Goal: Information Seeking & Learning: Compare options

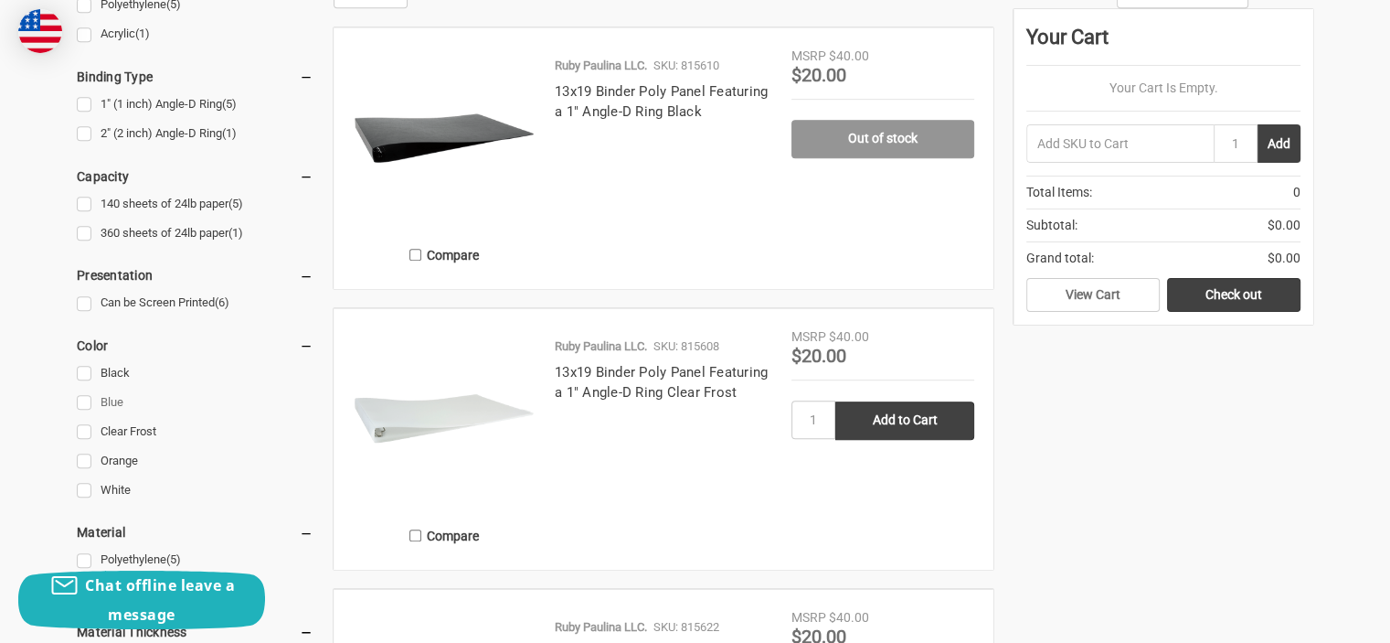
scroll to position [1006, 0]
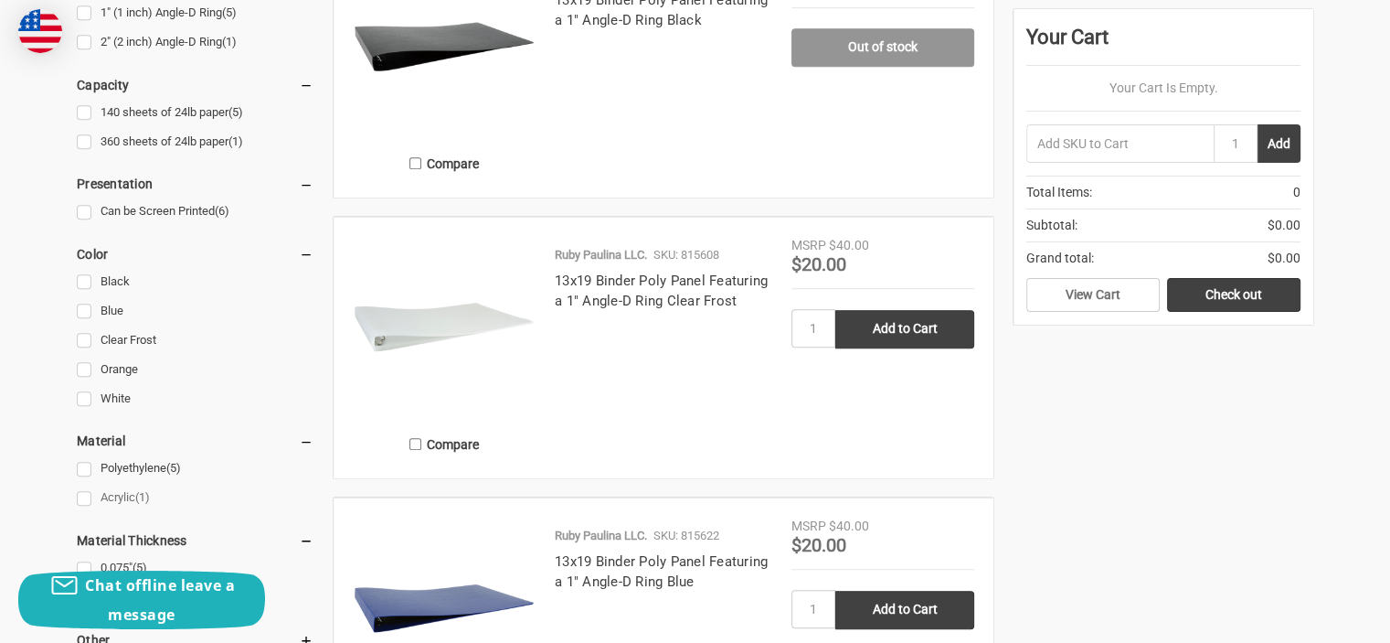
click at [83, 501] on link "Acrylic (1)" at bounding box center [195, 497] width 237 height 25
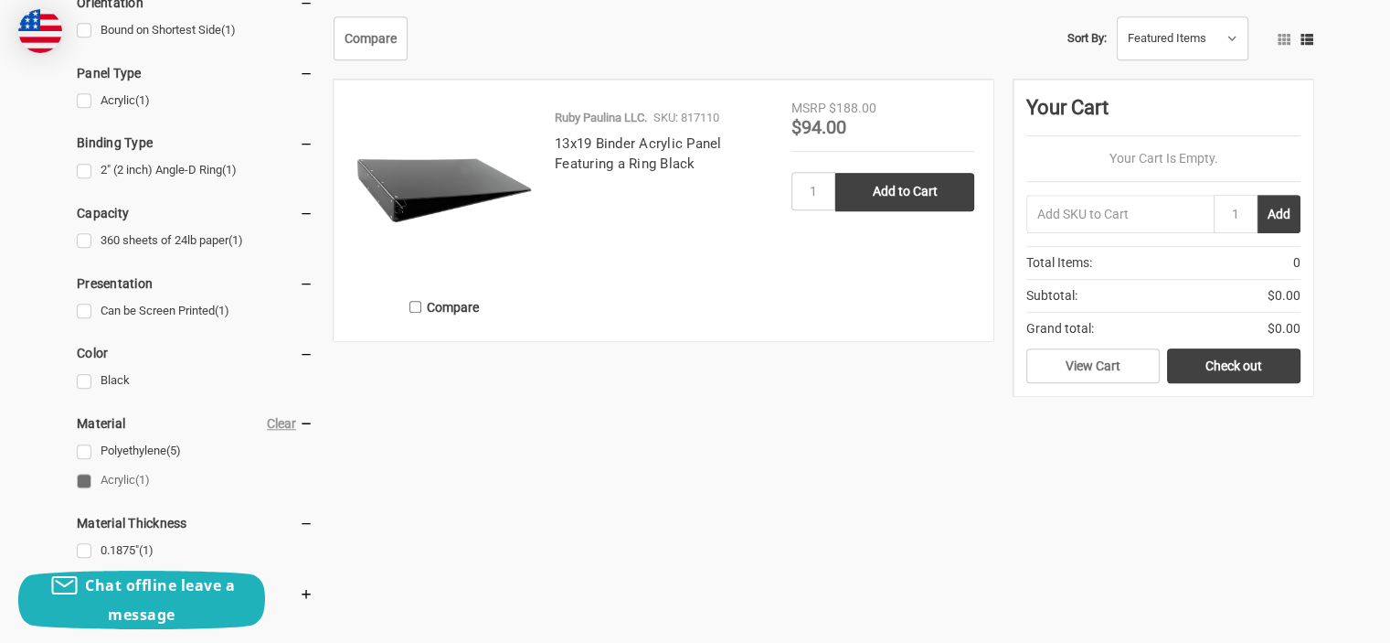
scroll to position [914, 0]
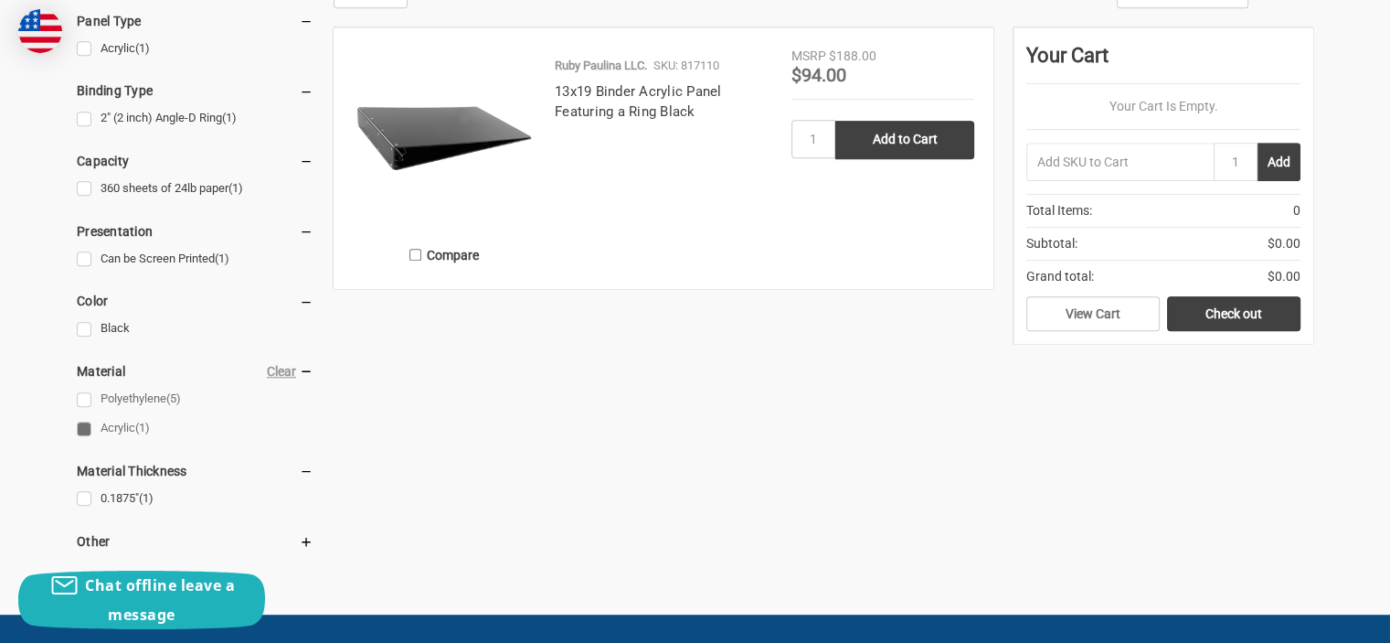
click at [79, 395] on link "Polyethylene (5)" at bounding box center [195, 399] width 237 height 25
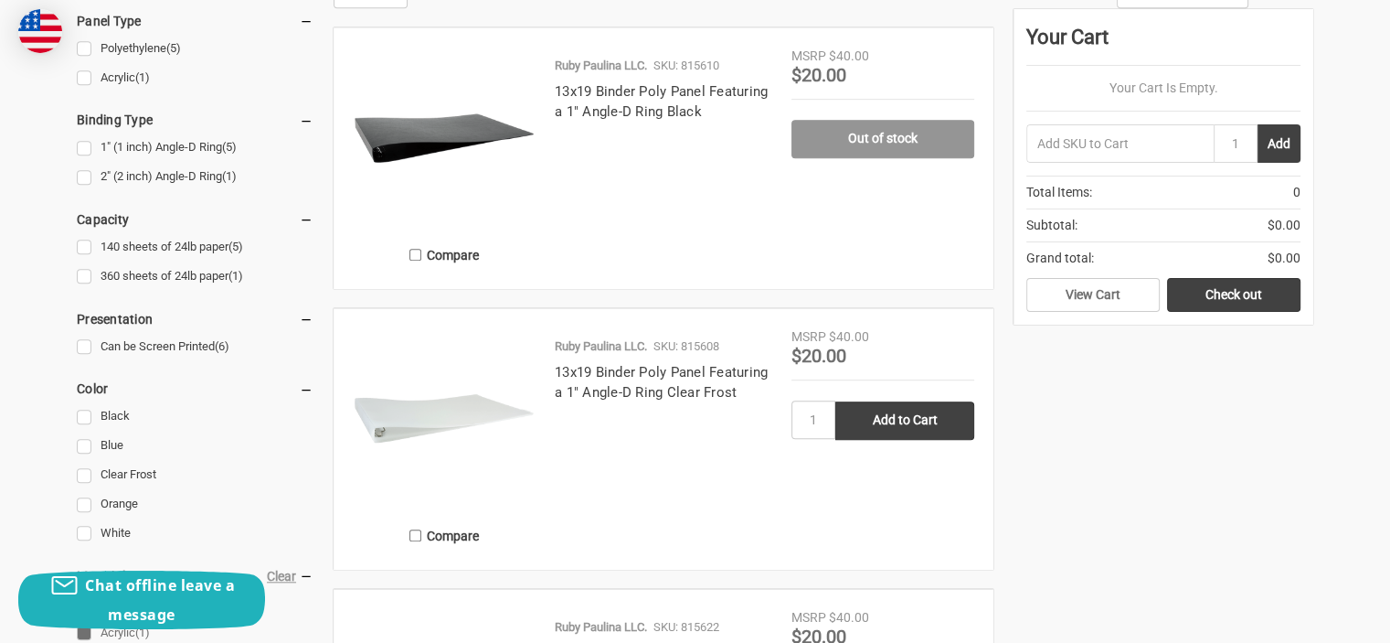
scroll to position [1188, 0]
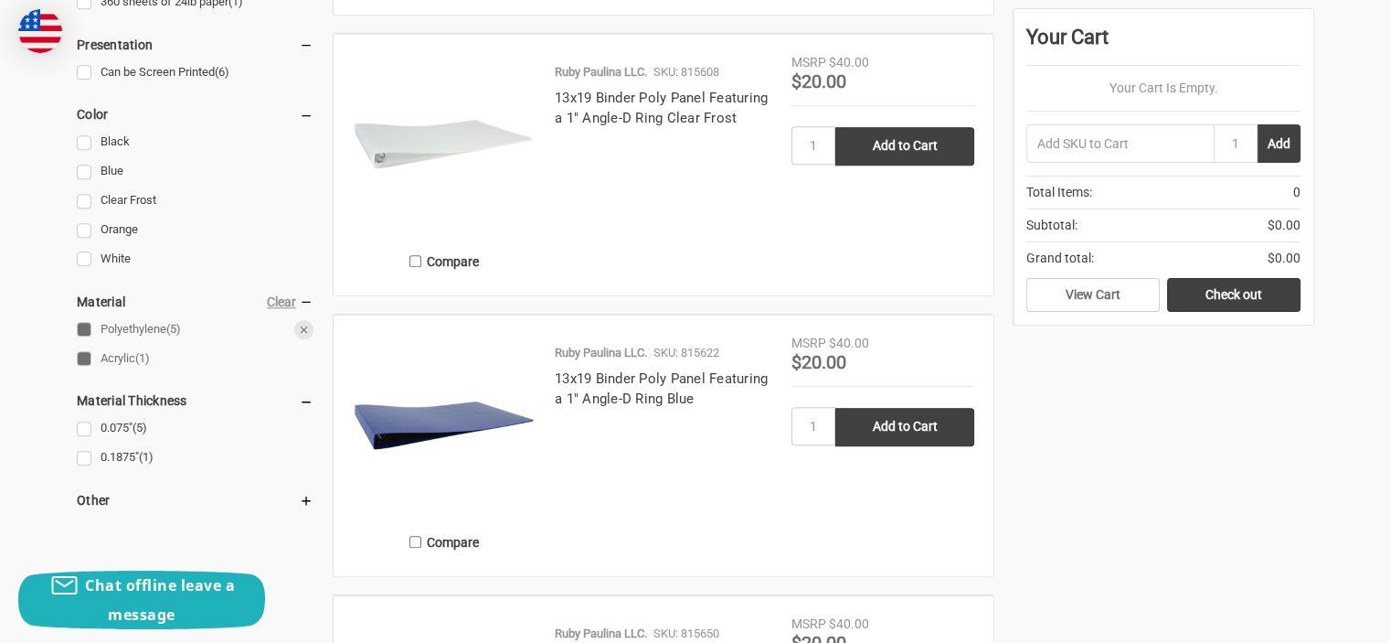
click at [84, 328] on link "Polyethylene (5)" at bounding box center [195, 329] width 237 height 25
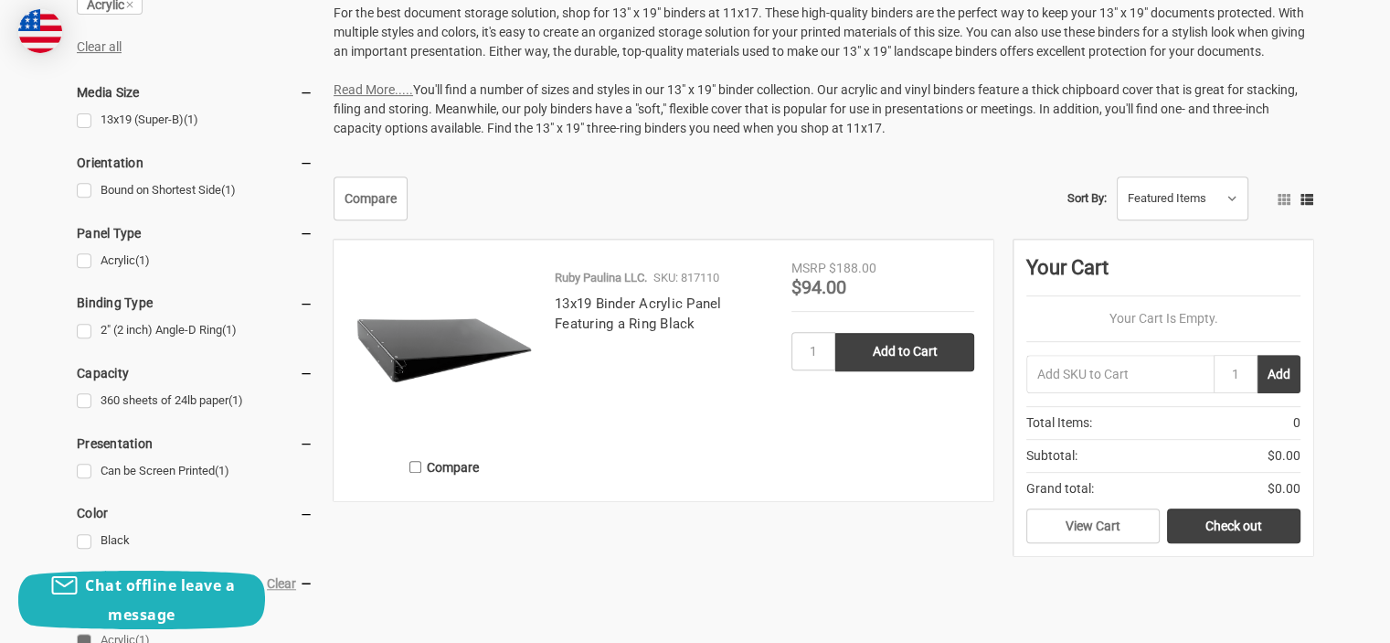
scroll to position [731, 0]
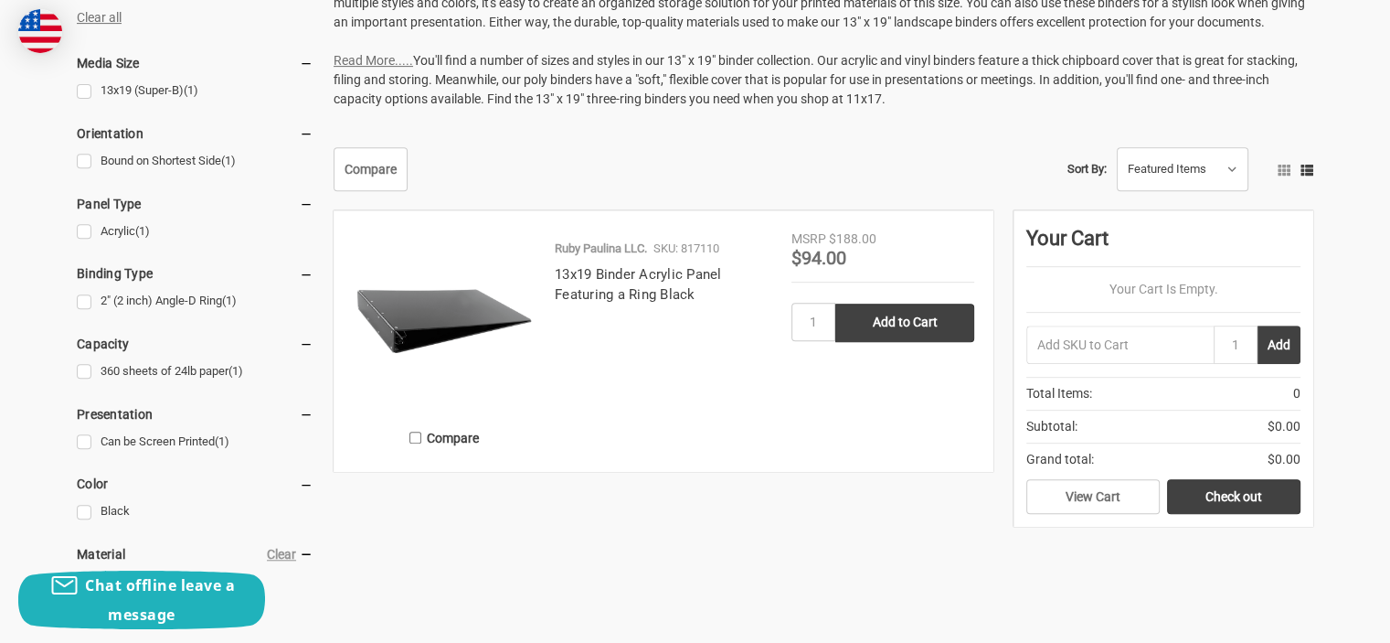
click at [460, 315] on img at bounding box center [444, 320] width 183 height 183
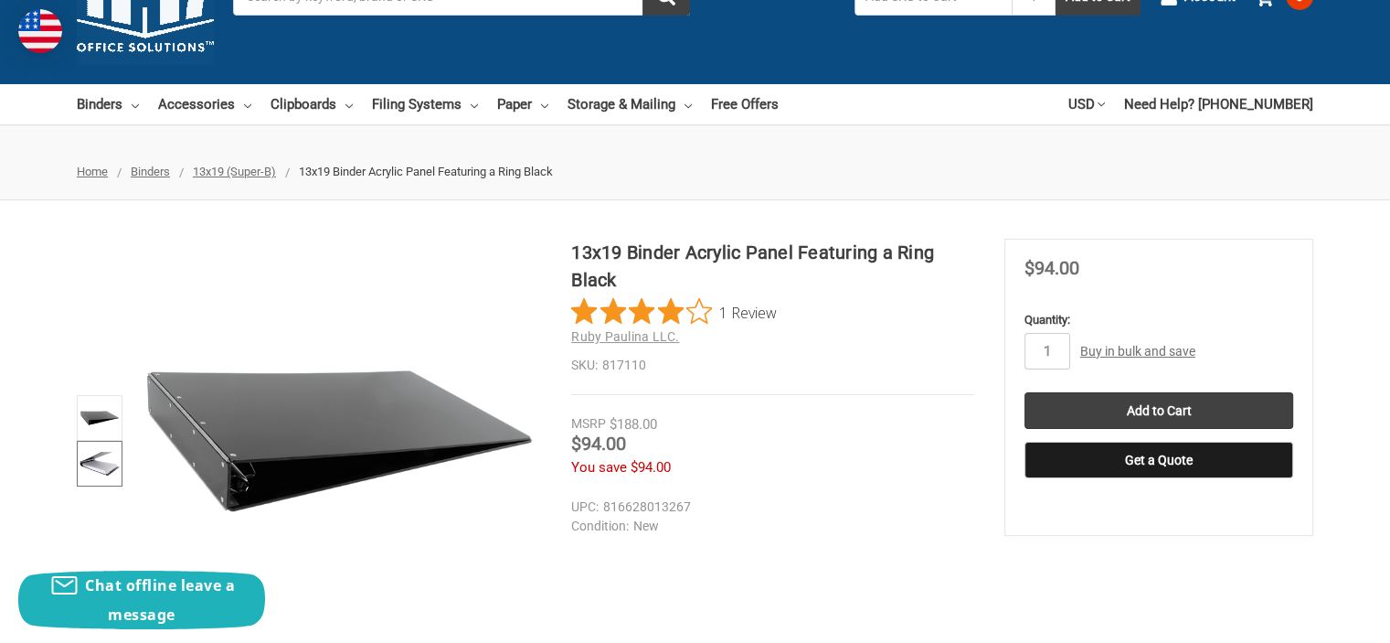
click at [92, 456] on img at bounding box center [100, 463] width 40 height 40
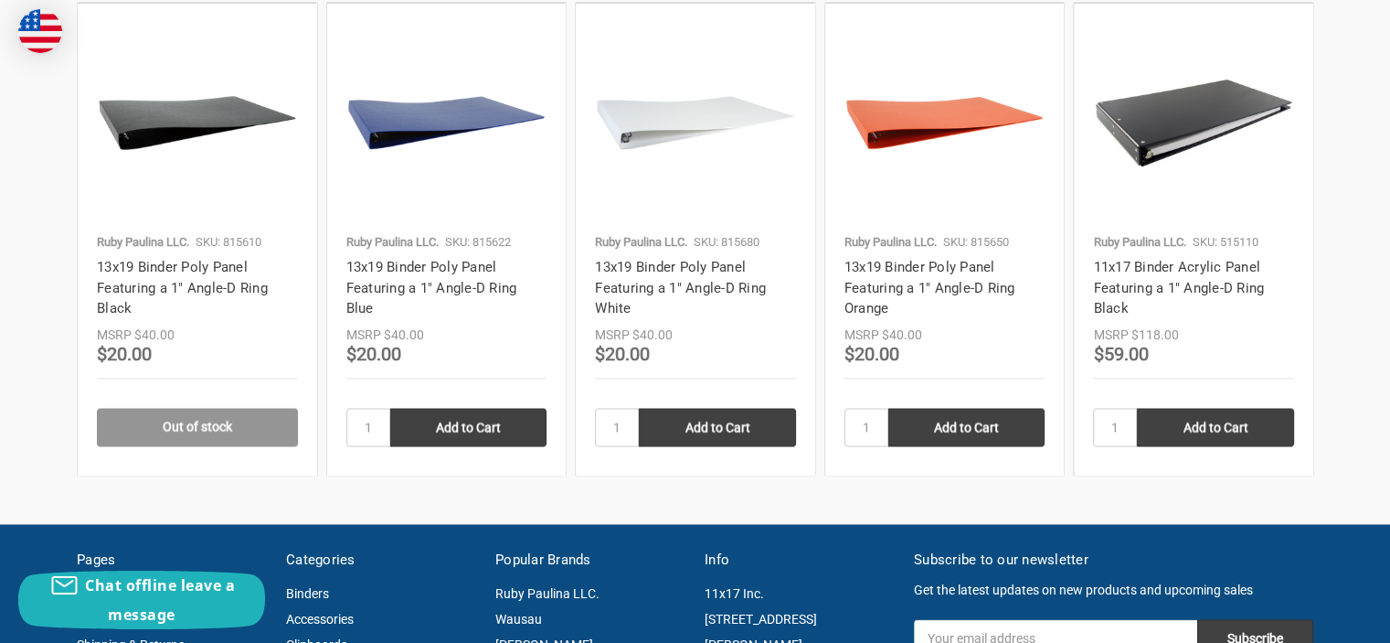
scroll to position [2742, 0]
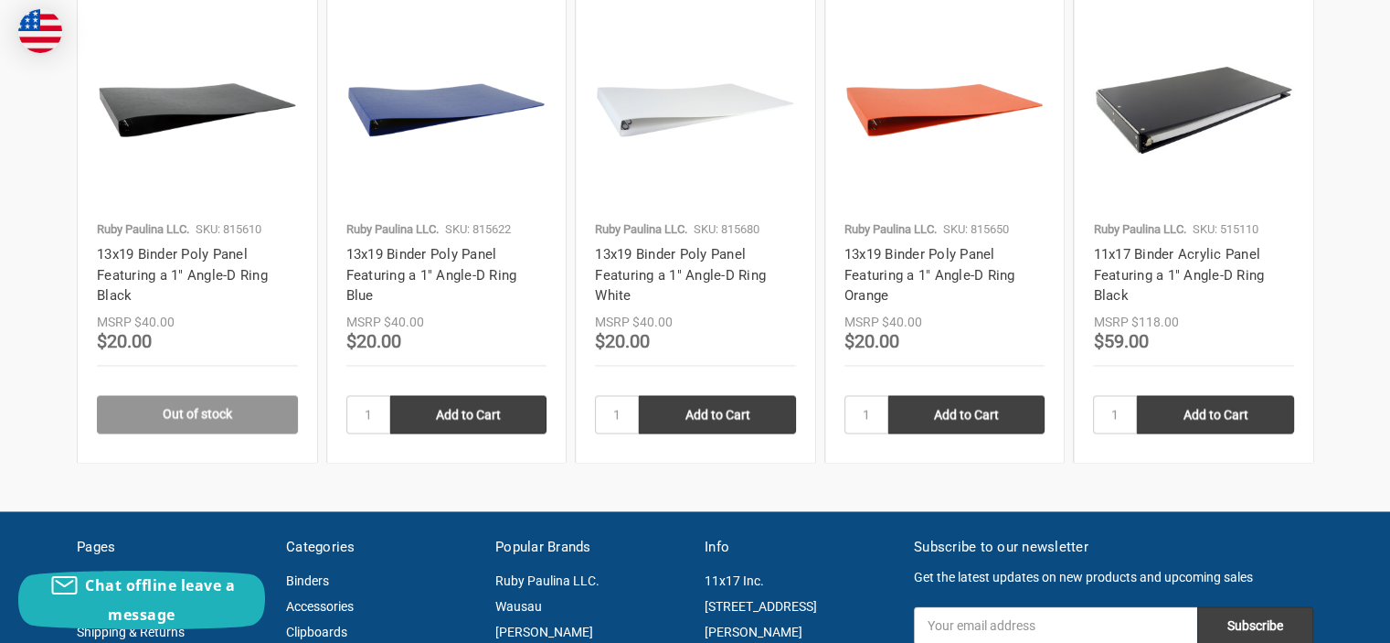
click at [1163, 262] on h4 "11x17 Binder Acrylic Panel Featuring a 1" Angle-D Ring Black" at bounding box center [1193, 275] width 201 height 62
click at [1171, 124] on img at bounding box center [1193, 109] width 201 height 201
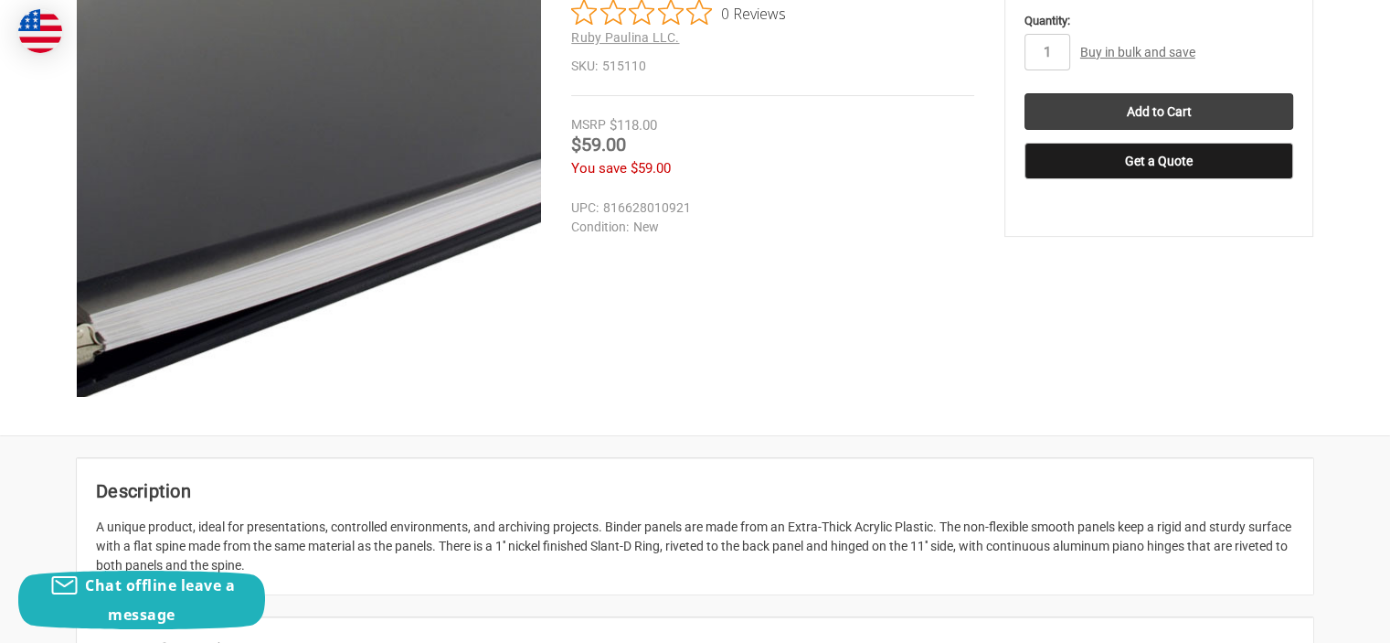
scroll to position [457, 0]
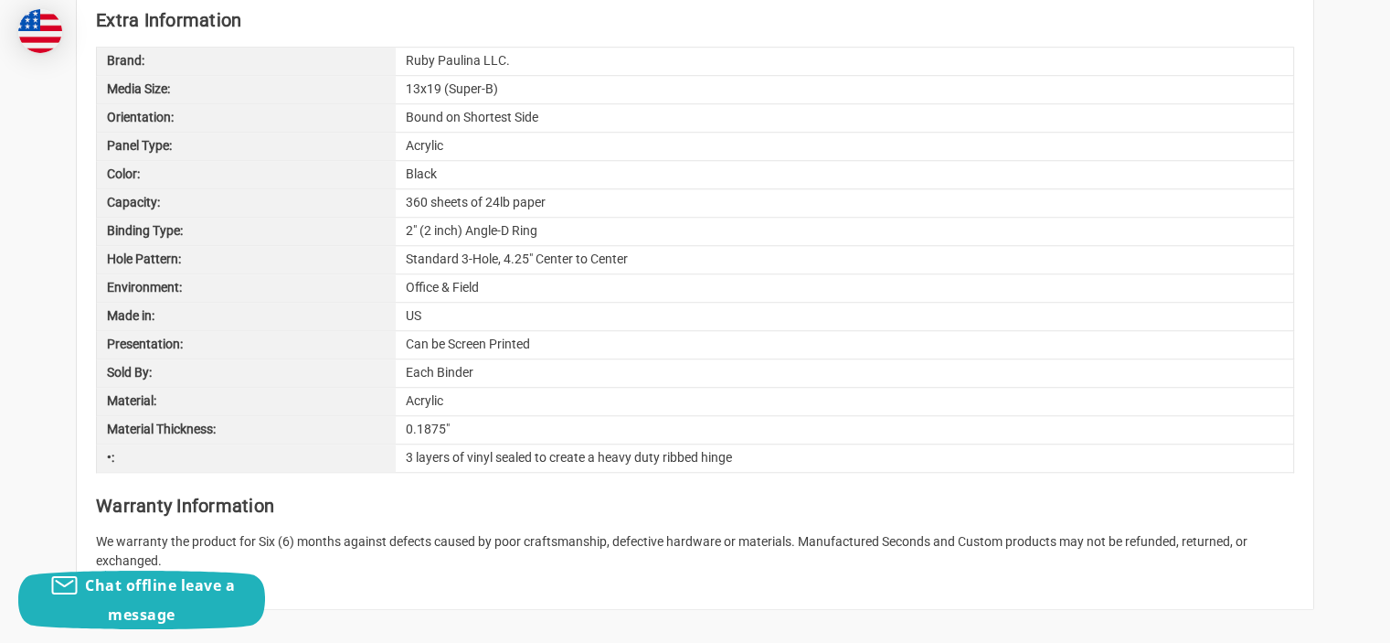
scroll to position [1554, 0]
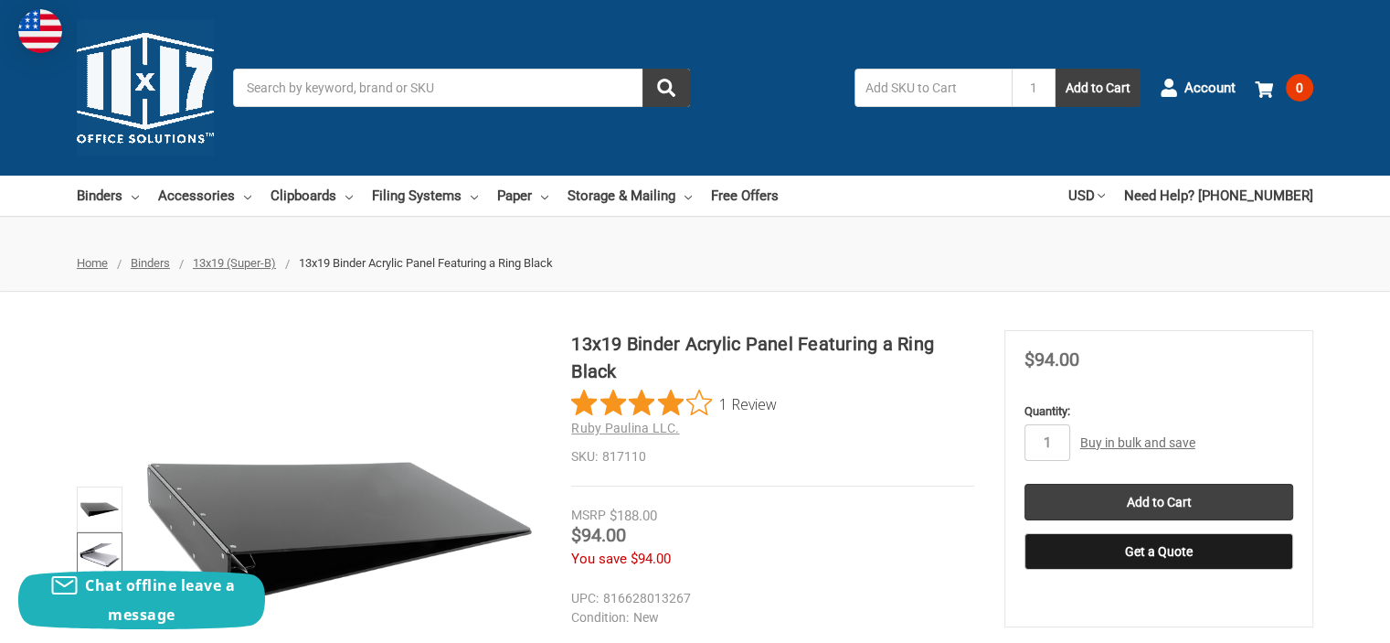
click at [101, 536] on img at bounding box center [100, 555] width 40 height 40
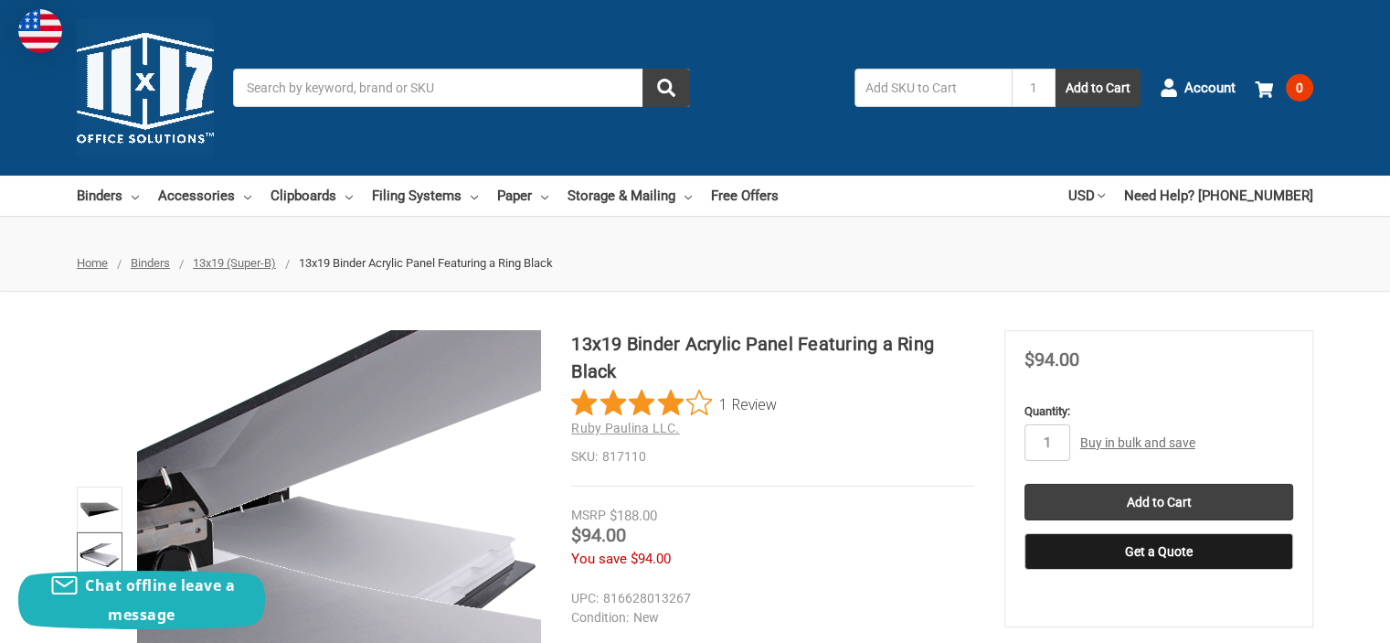
scroll to position [91, 0]
